Goal: Transaction & Acquisition: Purchase product/service

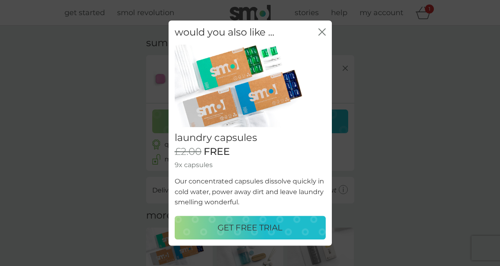
click at [324, 31] on icon "close" at bounding box center [321, 31] width 7 height 7
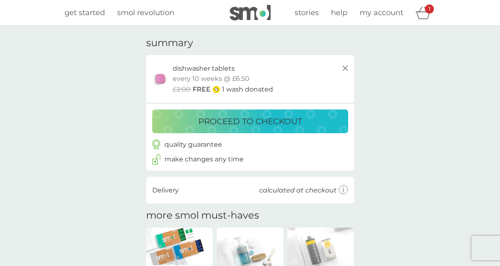
click at [344, 69] on line at bounding box center [344, 68] width 5 height 5
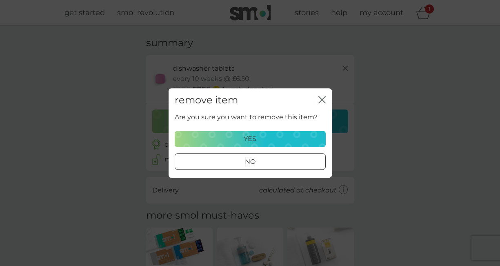
click at [297, 136] on div "yes" at bounding box center [250, 138] width 140 height 11
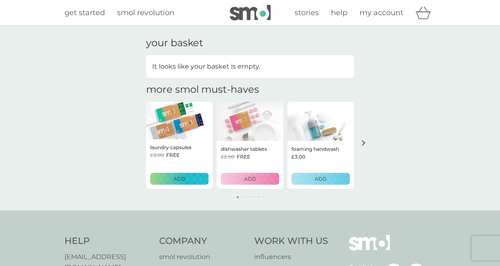
click at [258, 183] on button "ADD" at bounding box center [250, 179] width 58 height 12
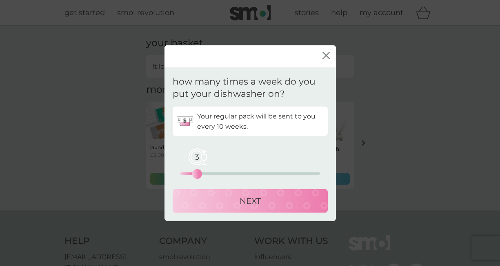
drag, startPoint x: 182, startPoint y: 175, endPoint x: 195, endPoint y: 174, distance: 13.1
click at [195, 174] on div "3" at bounding box center [196, 173] width 3 height 3
click at [210, 204] on div "NEXT" at bounding box center [250, 200] width 139 height 13
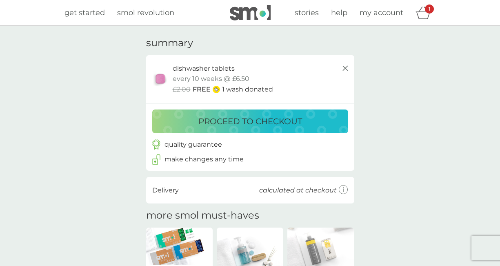
click at [293, 118] on p "proceed to checkout" at bounding box center [250, 121] width 104 height 13
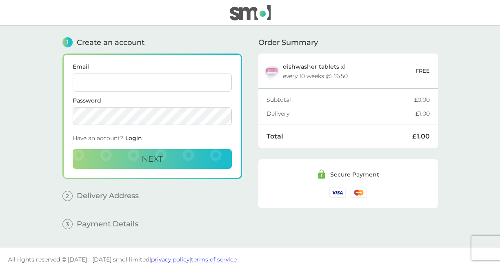
click at [188, 84] on input "Email" at bounding box center [152, 82] width 159 height 18
type input "[PERSON_NAME][EMAIL_ADDRESS][PERSON_NAME][DOMAIN_NAME]"
click at [185, 151] on button "Next" at bounding box center [152, 159] width 159 height 20
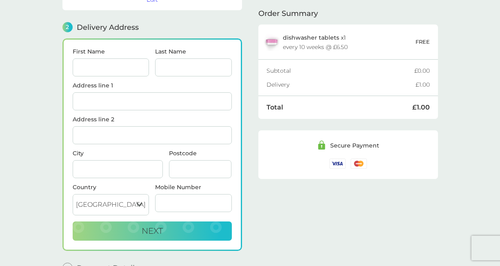
scroll to position [100, 0]
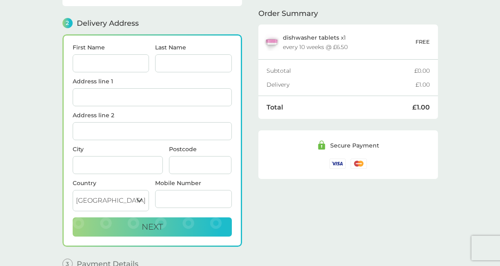
click at [116, 64] on input "First Name" at bounding box center [111, 63] width 77 height 18
type input "[PERSON_NAME]"
click at [115, 88] on input "Address line 1" at bounding box center [152, 97] width 159 height 18
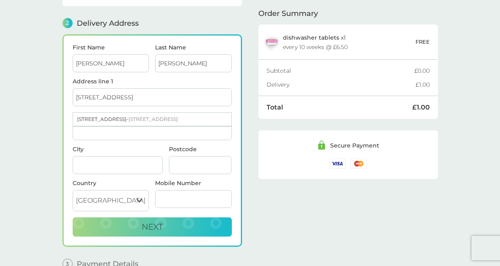
type input "[STREET_ADDRESS]"
click at [51, 107] on main "1 Create an account [PERSON_NAME][EMAIL_ADDRESS][PERSON_NAME][DOMAIN_NAME] Edit…" at bounding box center [250, 106] width 500 height 361
click at [95, 122] on input "Address line 2" at bounding box center [152, 131] width 159 height 18
type input "[PERSON_NAME]"
click at [92, 162] on input "City" at bounding box center [118, 165] width 90 height 18
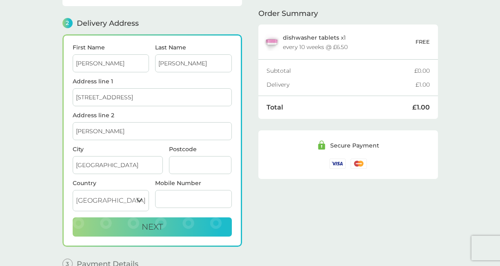
type input "[GEOGRAPHIC_DATA]"
click at [183, 159] on input "Postcode" at bounding box center [200, 165] width 63 height 18
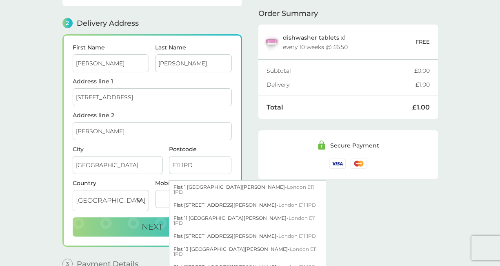
type input "E11 1PD"
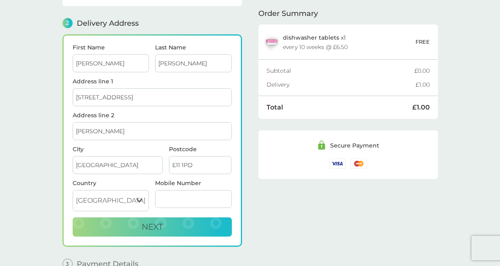
click at [250, 132] on div "1 Create an account [PERSON_NAME][EMAIL_ADDRESS][PERSON_NAME][DOMAIN_NAME] Edit…" at bounding box center [249, 100] width 375 height 349
click at [175, 224] on button "Next" at bounding box center [152, 227] width 159 height 20
type input "079715651801"
click at [170, 224] on button "Next" at bounding box center [152, 227] width 159 height 20
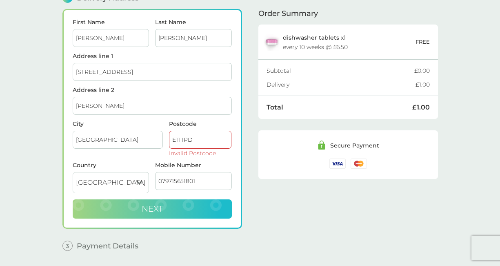
scroll to position [145, 0]
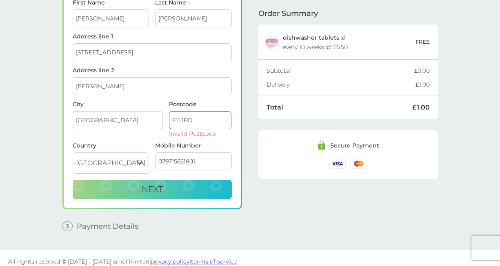
click at [181, 111] on input "E11 1PD" at bounding box center [200, 120] width 63 height 18
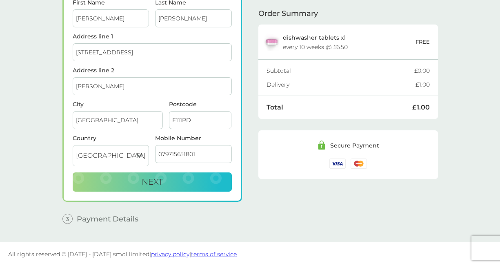
scroll to position [138, 0]
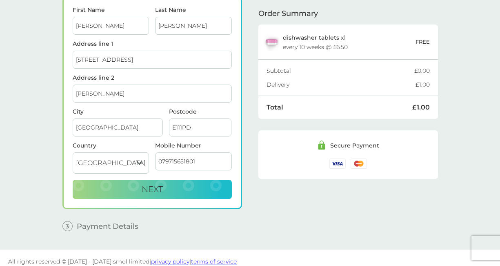
click at [60, 178] on div "1 Create an account [PERSON_NAME][EMAIL_ADDRESS][PERSON_NAME][DOMAIN_NAME] Edit…" at bounding box center [250, 68] width 392 height 361
click at [125, 186] on button "Next" at bounding box center [152, 190] width 159 height 20
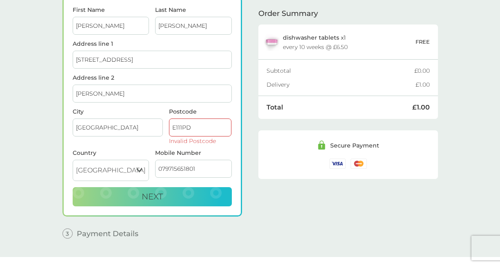
drag, startPoint x: 198, startPoint y: 122, endPoint x: 152, endPoint y: 122, distance: 45.7
click at [152, 122] on div "City [GEOGRAPHIC_DATA] Postcode E111PD Invalid Postcode" at bounding box center [151, 129] width 165 height 41
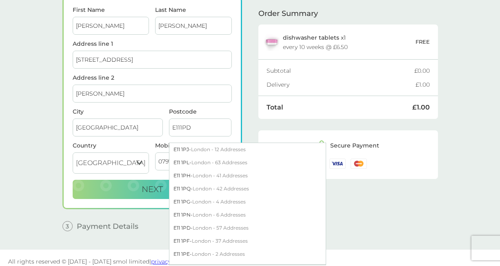
type input "E111PD"
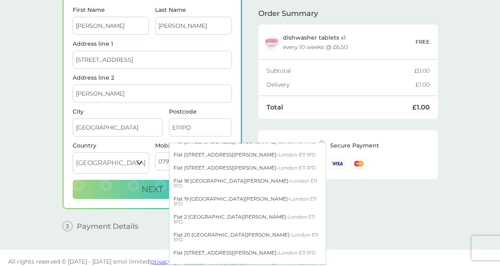
scroll to position [102, 0]
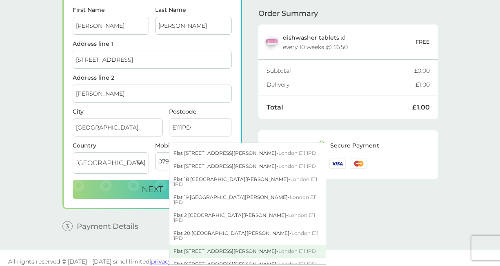
click at [224, 244] on div "Flat [STREET_ADDRESS][PERSON_NAME]" at bounding box center [247, 250] width 156 height 13
type input "Flat 21, [GEOGRAPHIC_DATA]"
type input "[PERSON_NAME]"
type input "E11 1PD"
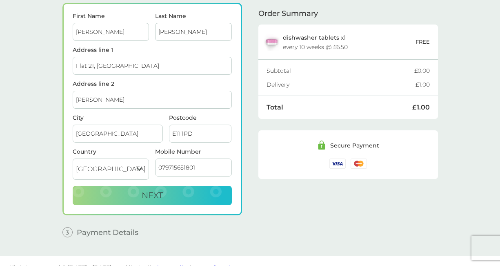
scroll to position [138, 0]
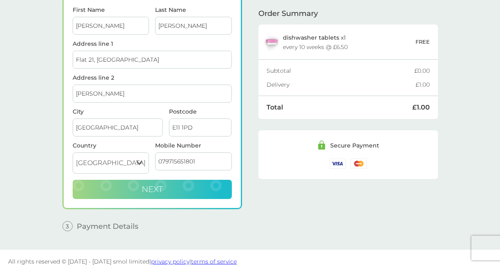
click at [208, 187] on button "Next" at bounding box center [152, 190] width 159 height 20
checkbox input "true"
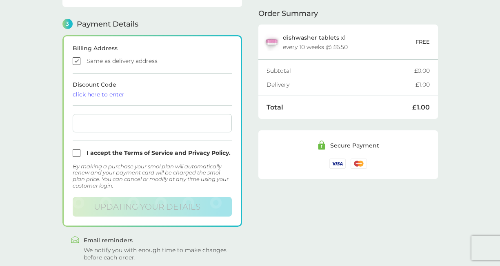
scroll to position [233, 0]
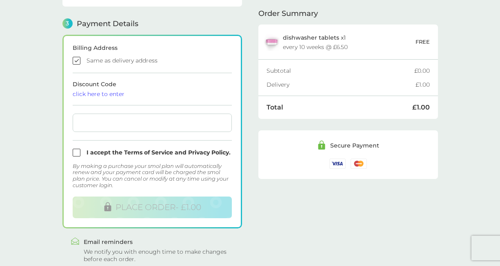
click at [76, 149] on input "checkbox" at bounding box center [152, 153] width 159 height 8
checkbox input "true"
click at [191, 113] on div at bounding box center [152, 122] width 159 height 18
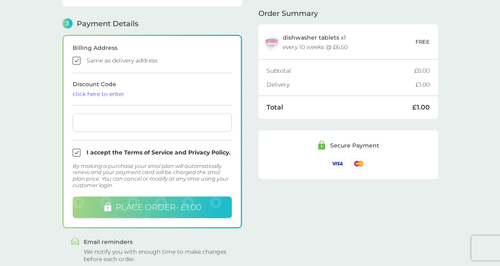
click at [189, 202] on span "PLACE ORDER - £1.00" at bounding box center [158, 207] width 86 height 10
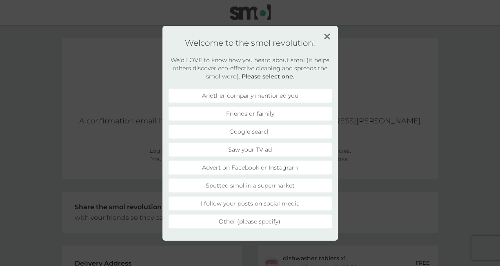
click at [260, 119] on li "Friends or family" at bounding box center [250, 114] width 163 height 14
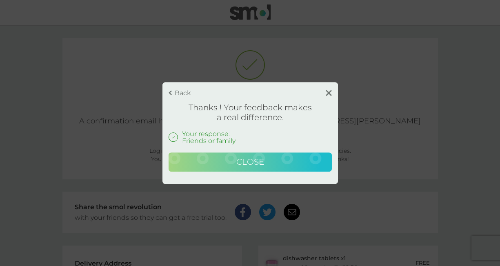
click at [262, 162] on span "Close" at bounding box center [250, 162] width 28 height 10
